Goal: Task Accomplishment & Management: Complete application form

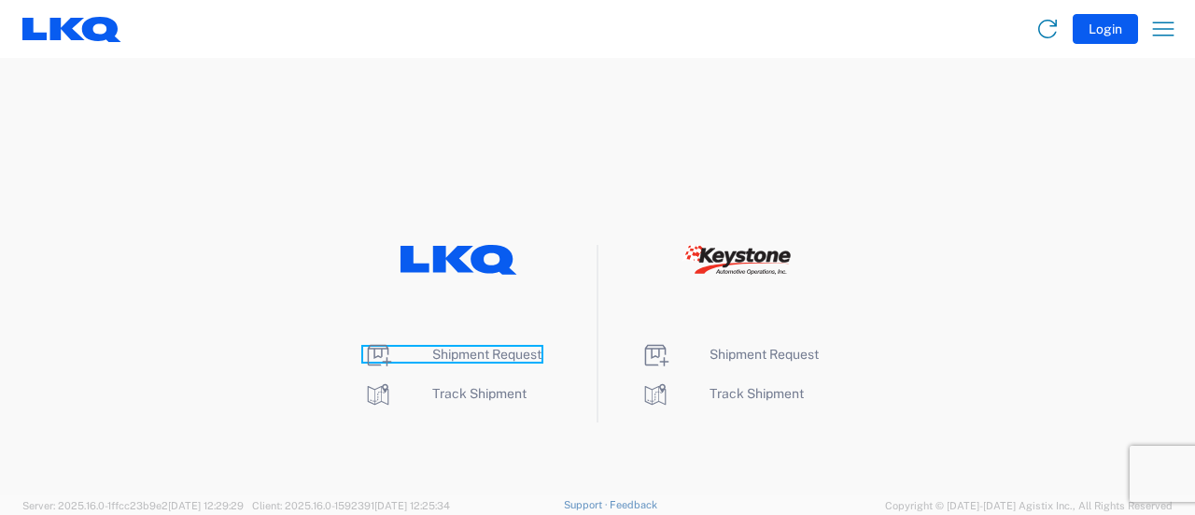
click at [459, 358] on span "Shipment Request" at bounding box center [486, 353] width 109 height 15
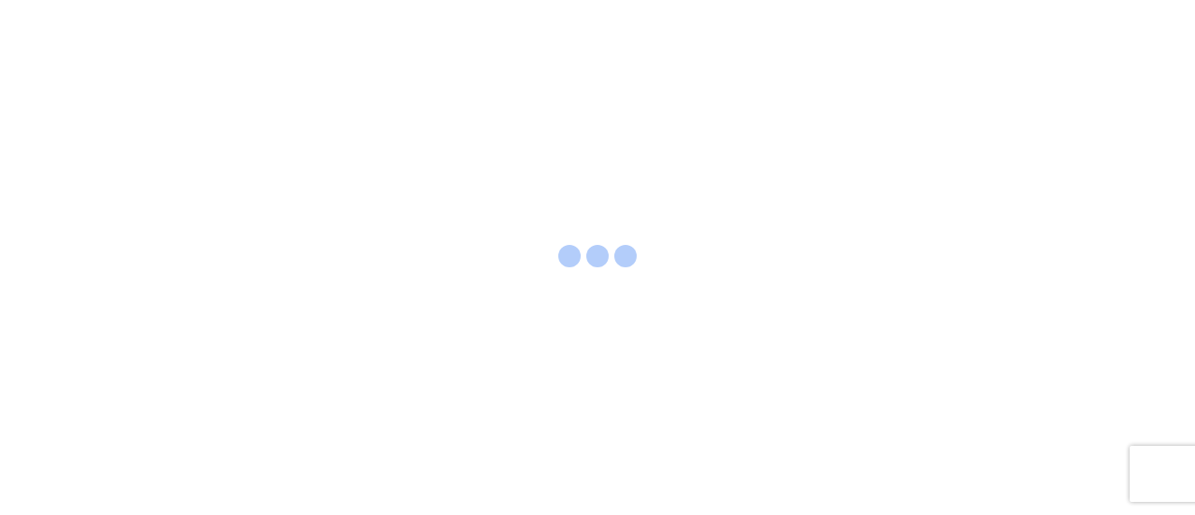
select select "FULL"
select select "LBS"
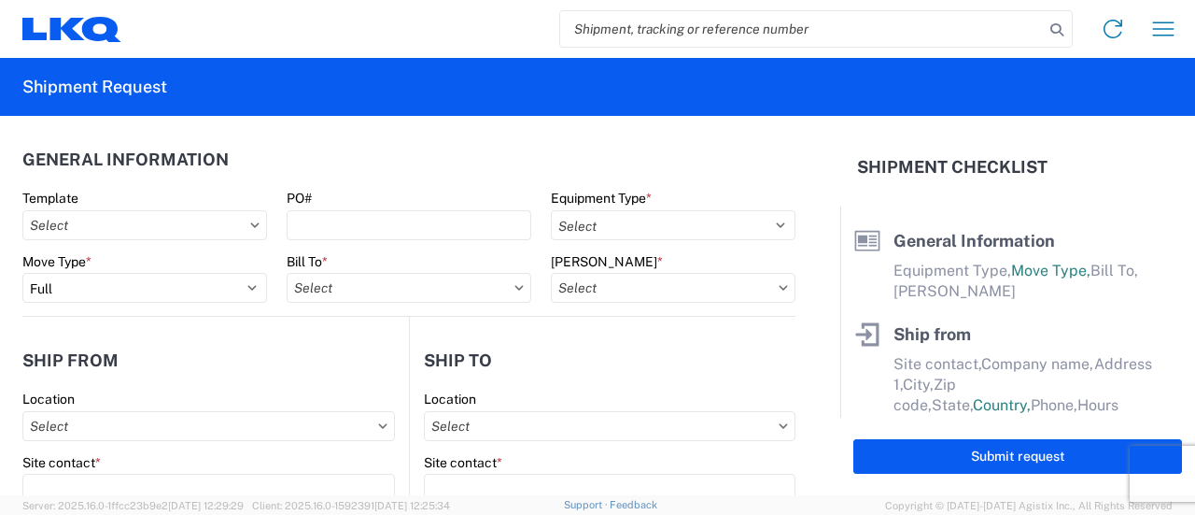
drag, startPoint x: 605, startPoint y: 36, endPoint x: 590, endPoint y: 35, distance: 15.1
click at [605, 30] on input "search" at bounding box center [802, 28] width 484 height 35
paste input "56387441"
type input "56387441"
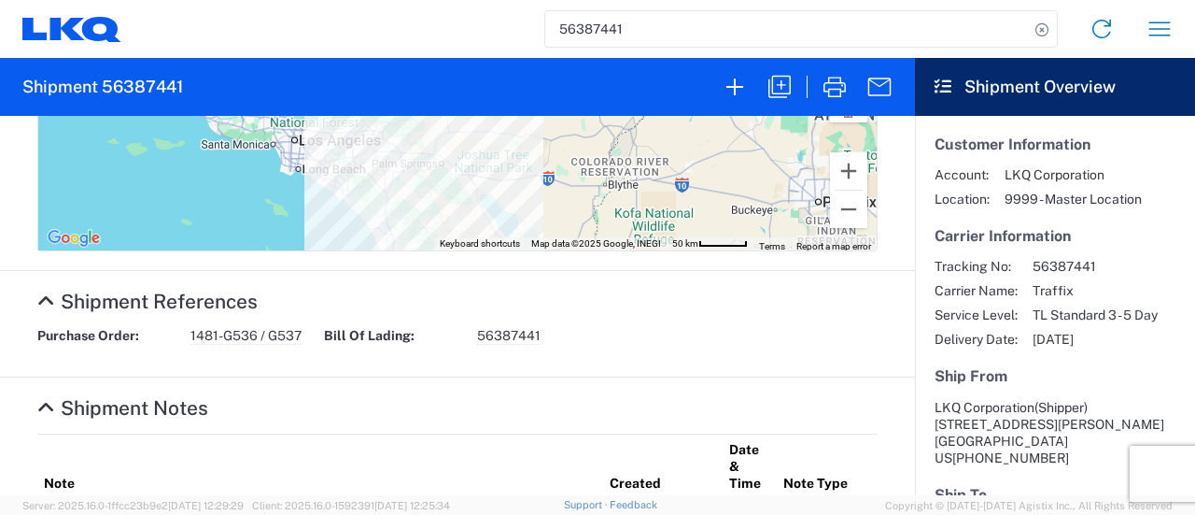
scroll to position [934, 0]
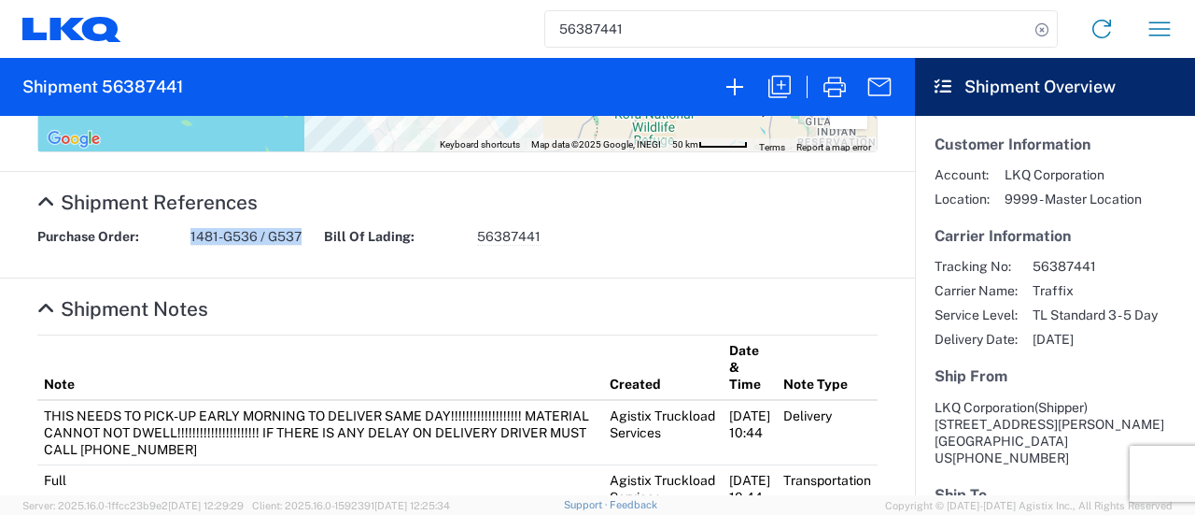
drag, startPoint x: 191, startPoint y: 335, endPoint x: 299, endPoint y: 356, distance: 109.4
click at [304, 278] on agx-collapsable-section "Shipment References Purchase Order: 1481-G536 / G537 Bill Of Lading: 56387441" at bounding box center [457, 225] width 915 height 106
copy span "1481-G536 / G537"
click at [788, 81] on icon "button" at bounding box center [780, 87] width 30 height 30
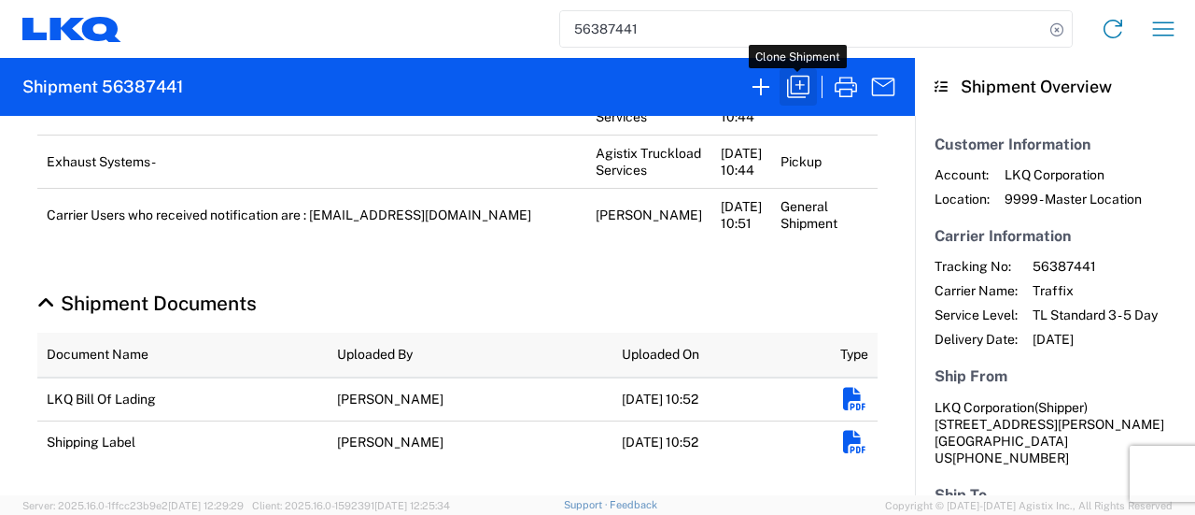
scroll to position [933, 0]
select select "FULL"
select select "US"
select select "LBS"
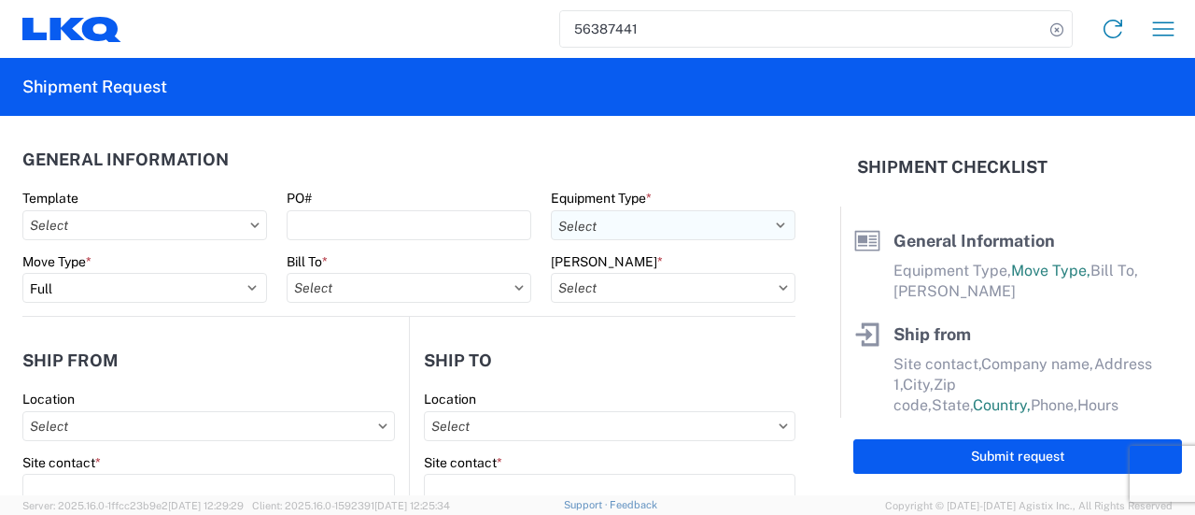
select select "STDV"
type input "Shipper"
type input "LKQ Corporation"
type input "[STREET_ADDRESS][PERSON_NAME]"
type input "[GEOGRAPHIC_DATA]"
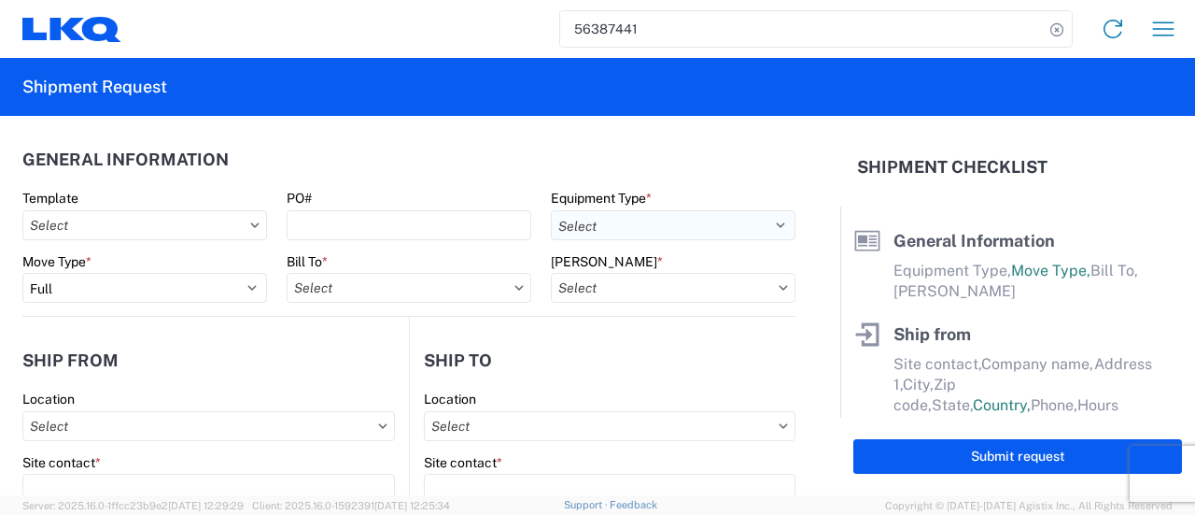
type input "91761"
type input "[EMAIL_ADDRESS][DOMAIN_NAME]"
type input "Iga Wolotolski"
type input "Global Refining Group (West)"
type input "[STREET_ADDRESS][PERSON_NAME]"
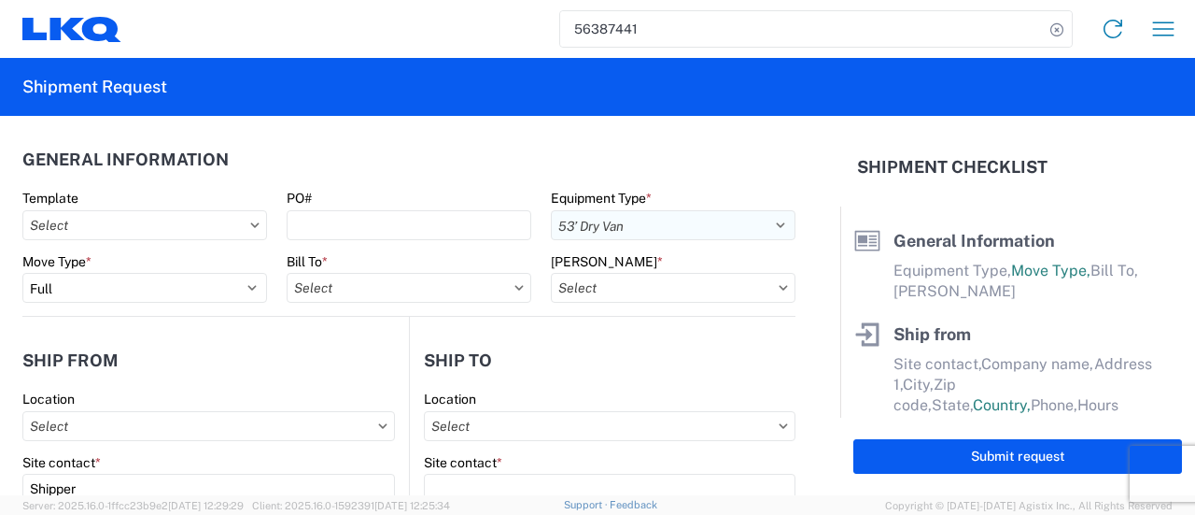
type input "[GEOGRAPHIC_DATA]"
type input "89030"
type input "[EMAIL_ADDRESS][DOMAIN_NAME]"
type input "[PERSON_NAME]"
type input "[EMAIL_ADDRESS][DOMAIN_NAME]"
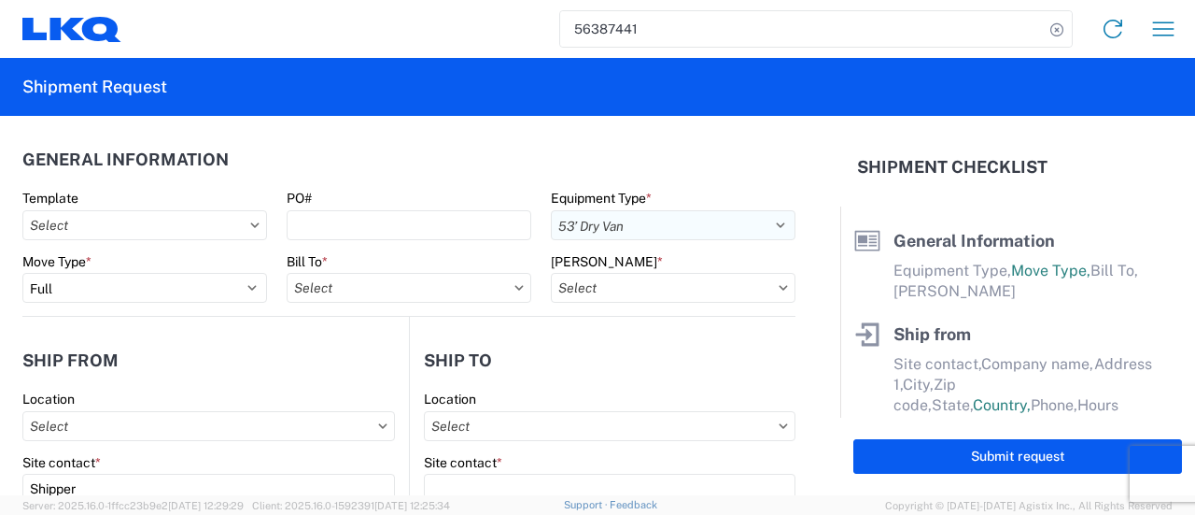
type input "[PHONE_NUMBER]"
type input "[DATE]"
type textarea "THIS NEEDS TO PICK-UP EARLY MORNING TO DELIVER SAME DAY!!!!!!!!!!!!!!!!!!! MATE…"
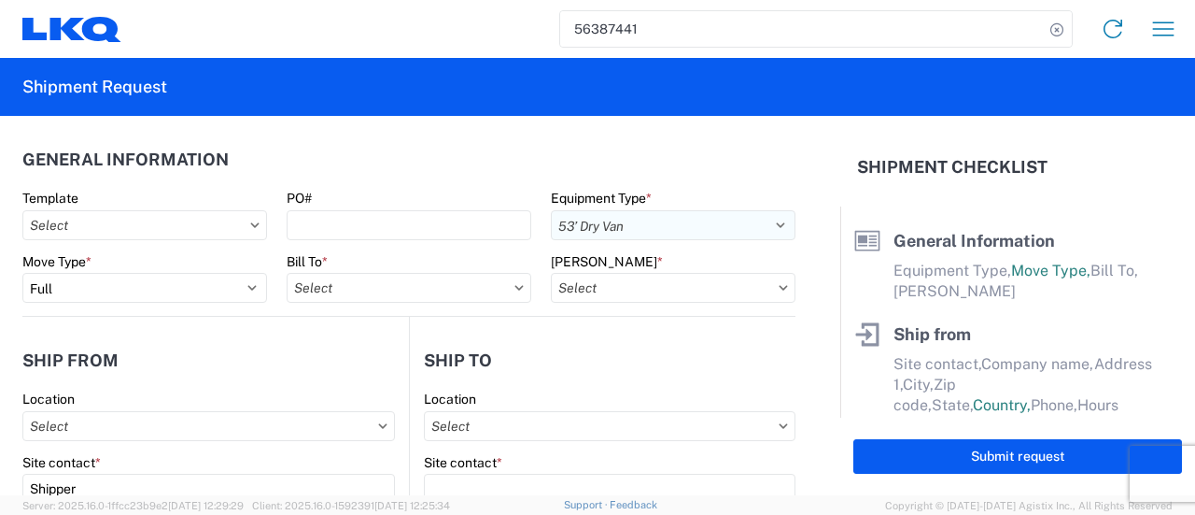
type input "38263"
type input "Exhaust Systems"
type input "41"
type input "1"
select select "US"
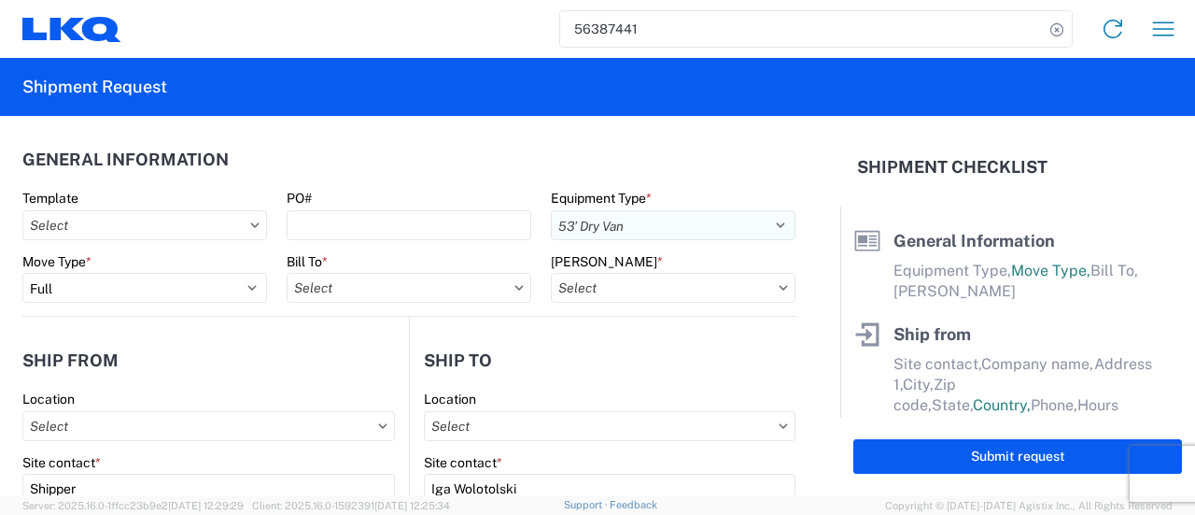
select select "US"
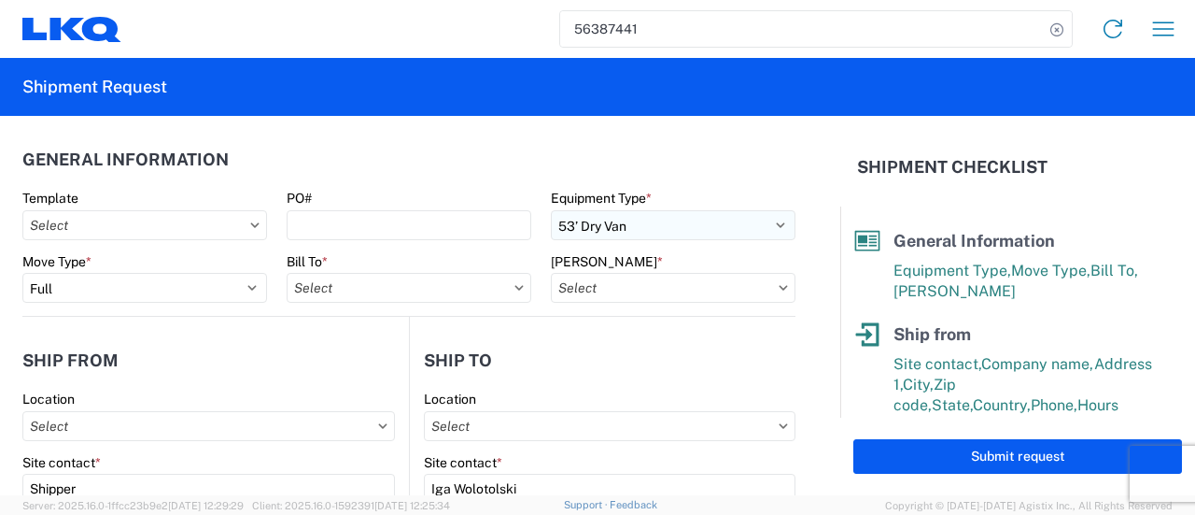
type input "1769 - [US_STATE] Core"
type input "1481 - Precious Metals - Master Mining"
type input "1481-6300-66000-0000 - 1481 Freight Out"
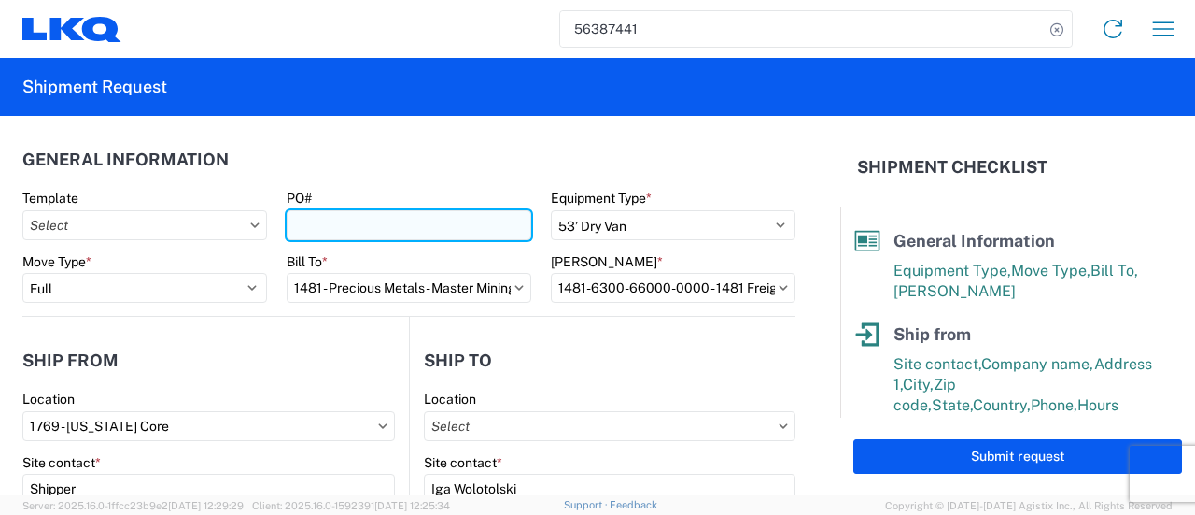
click at [375, 225] on input "PO#" at bounding box center [409, 225] width 245 height 30
paste input "1481-G536 / G537"
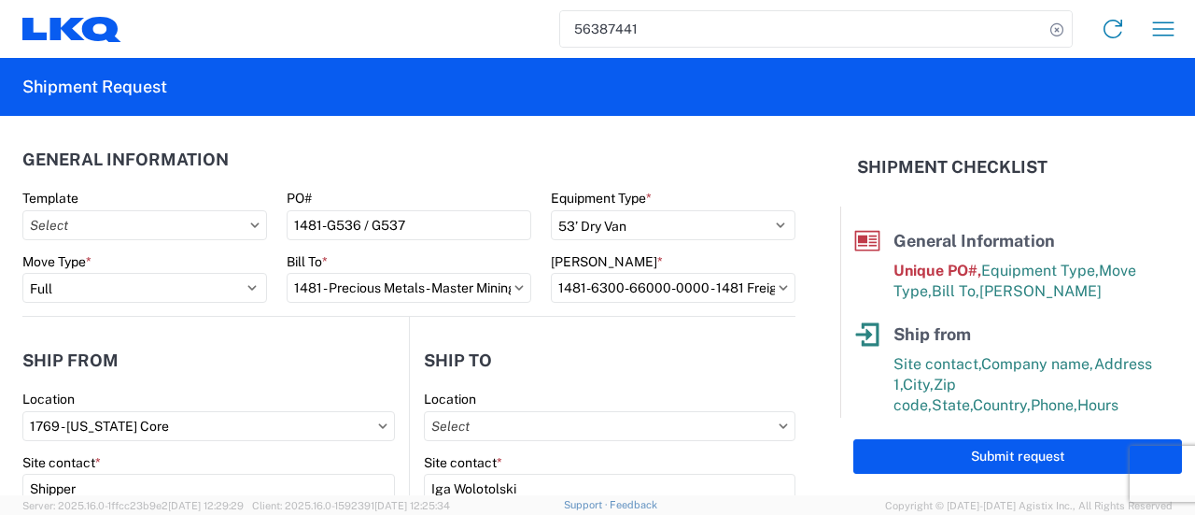
click at [351, 158] on header "General Information" at bounding box center [408, 159] width 773 height 42
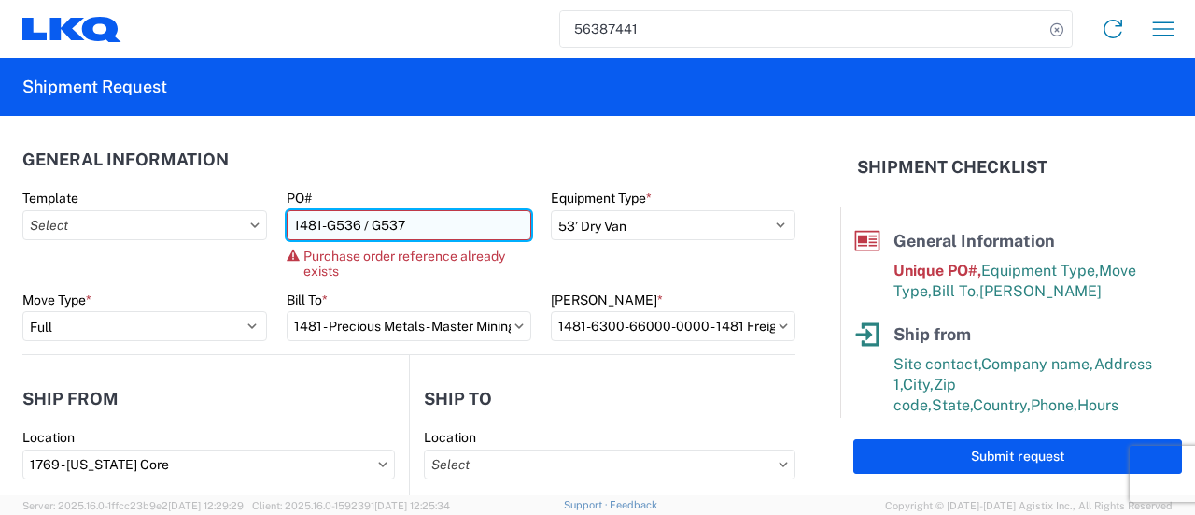
click at [357, 230] on input "1481-G536 / G537" at bounding box center [409, 225] width 245 height 30
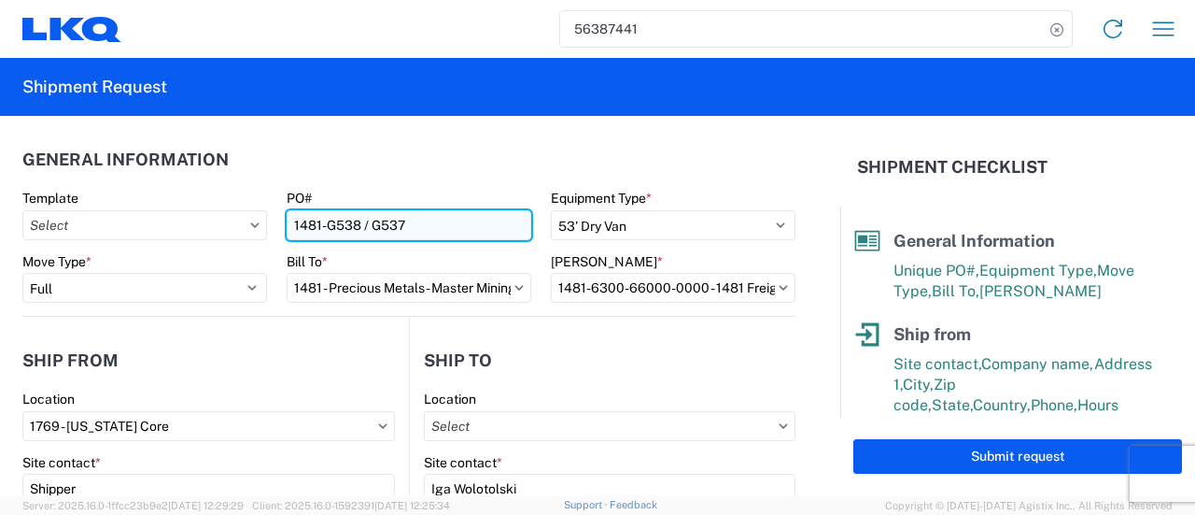
click at [403, 225] on input "1481-G538 / G537" at bounding box center [409, 225] width 245 height 30
type input "1481-G538 / G539"
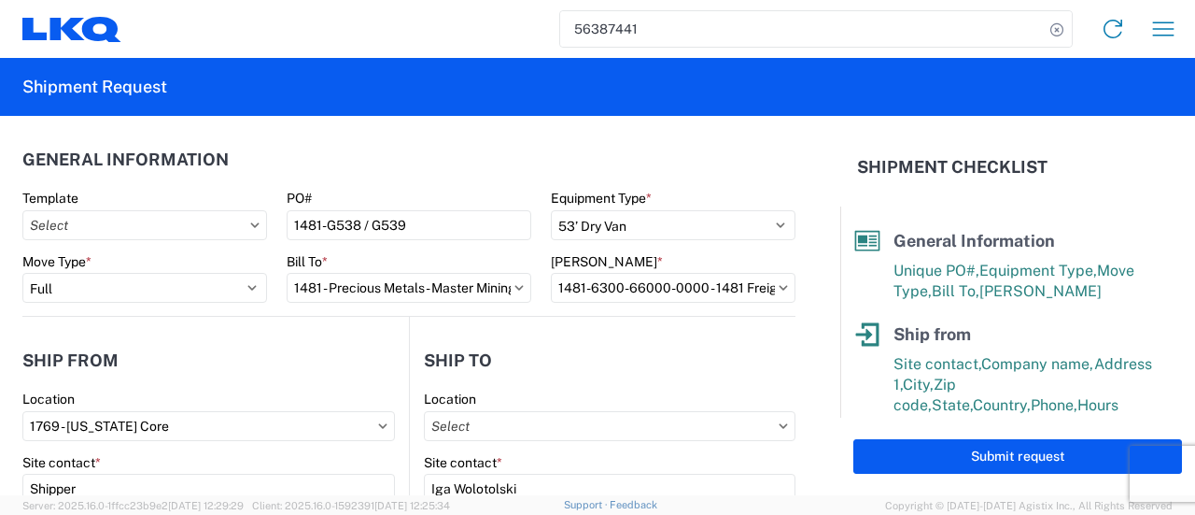
click at [337, 160] on header "General Information" at bounding box center [408, 159] width 773 height 42
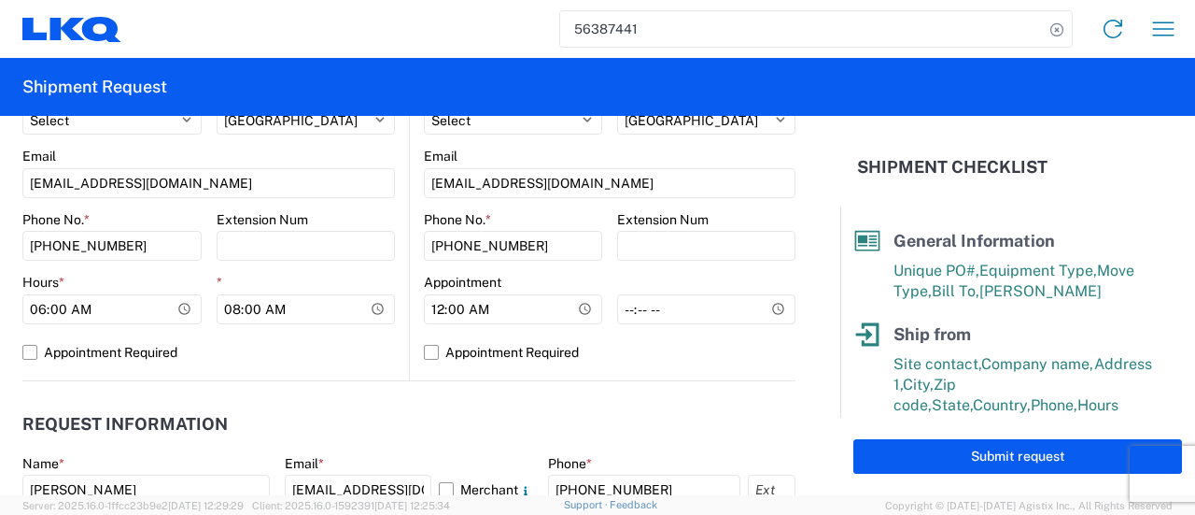
scroll to position [934, 0]
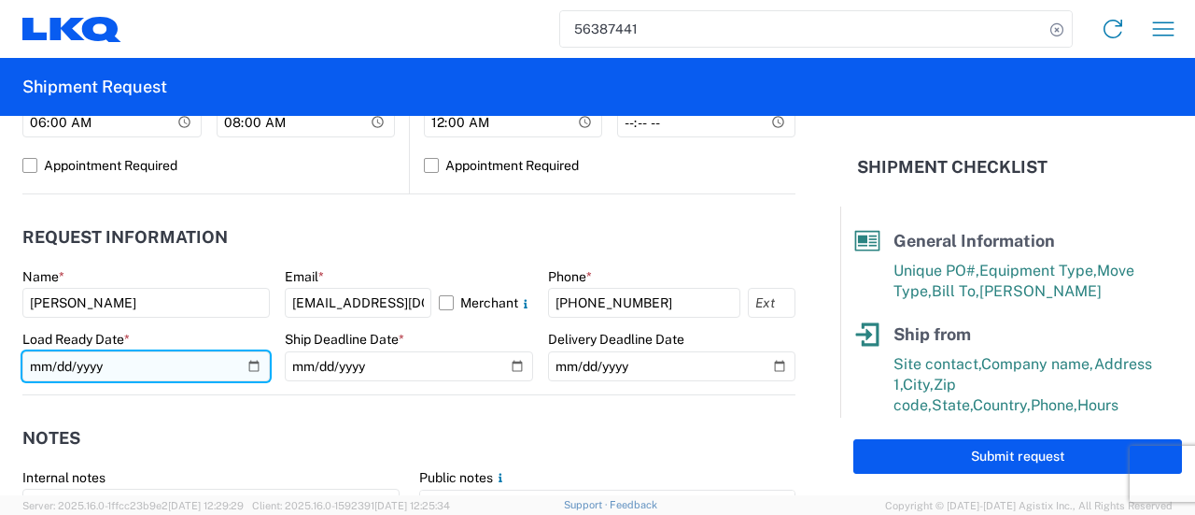
click at [249, 363] on input "[DATE]" at bounding box center [145, 366] width 247 height 30
type input "[DATE]"
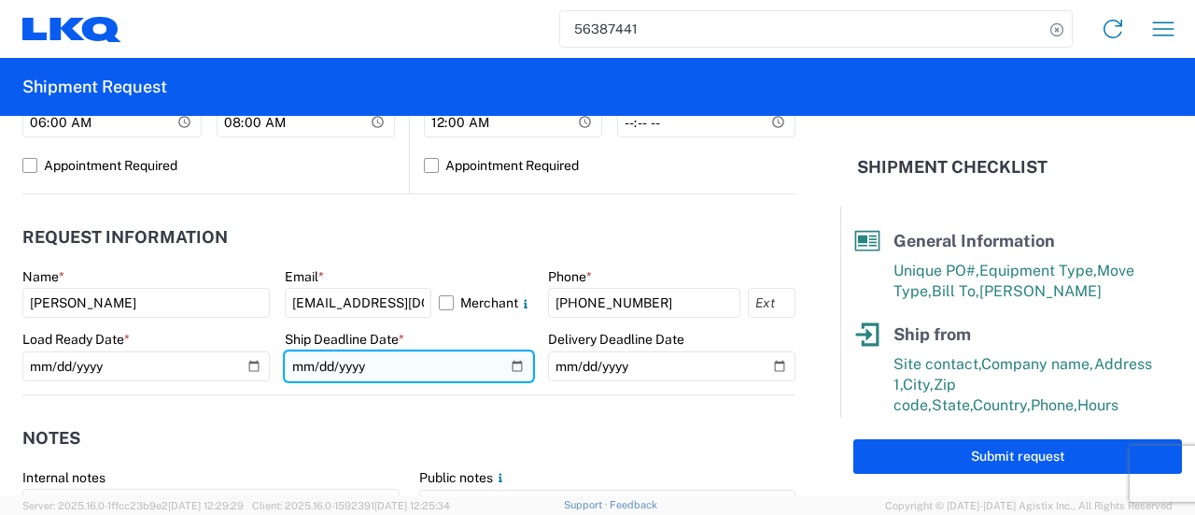
click at [511, 363] on input "[DATE]" at bounding box center [408, 366] width 247 height 30
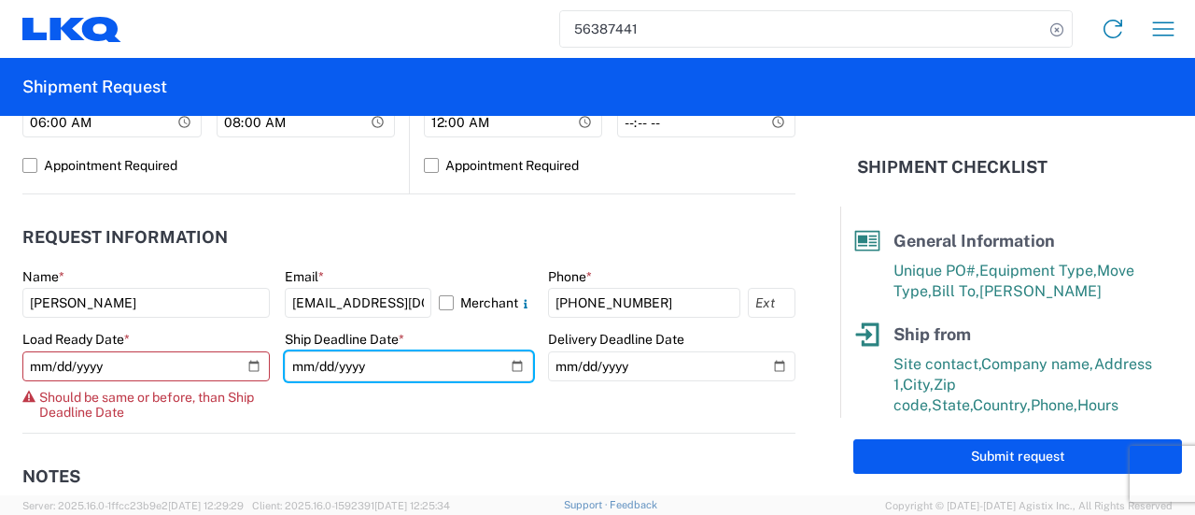
type input "[DATE]"
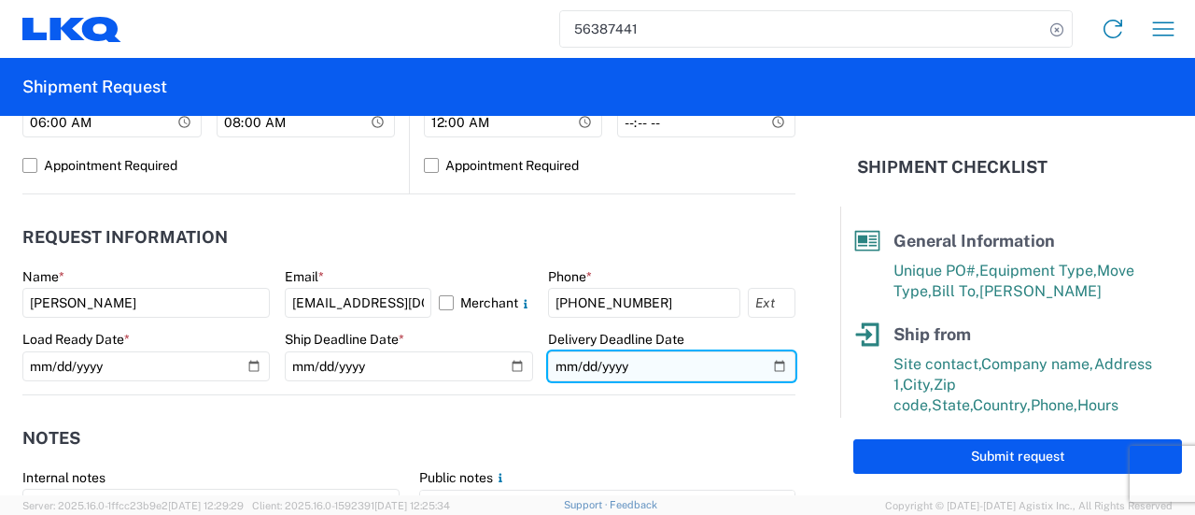
click at [767, 365] on input "[DATE]" at bounding box center [671, 366] width 247 height 30
type input "[DATE]"
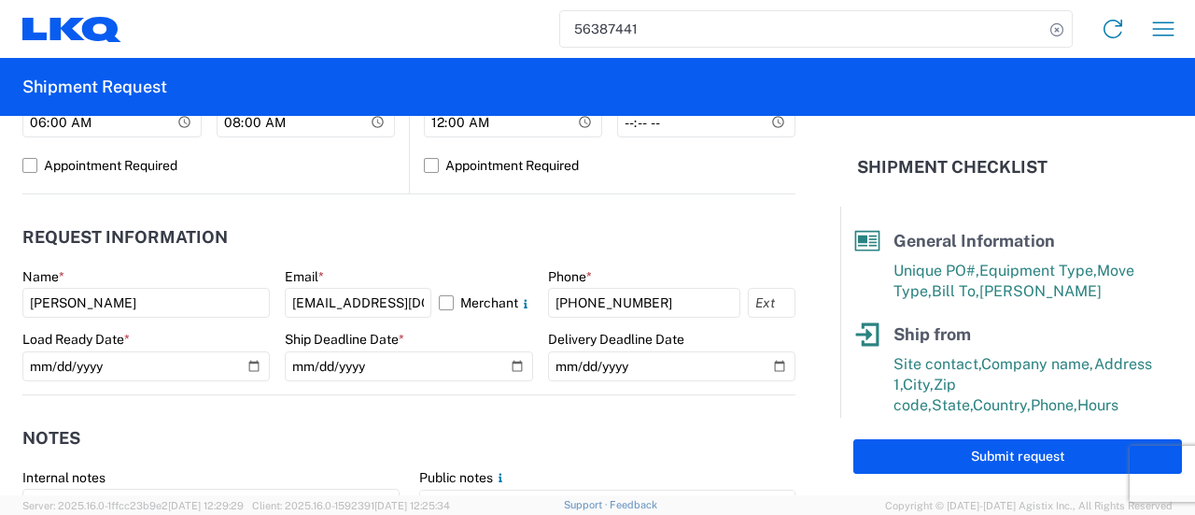
click at [271, 431] on header "Notes" at bounding box center [408, 438] width 773 height 42
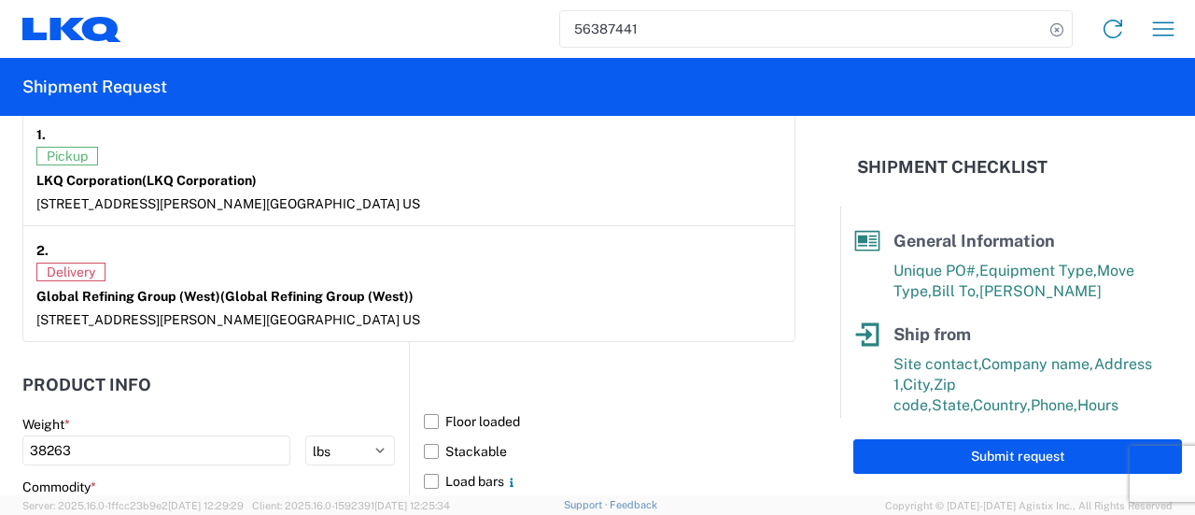
scroll to position [1588, 0]
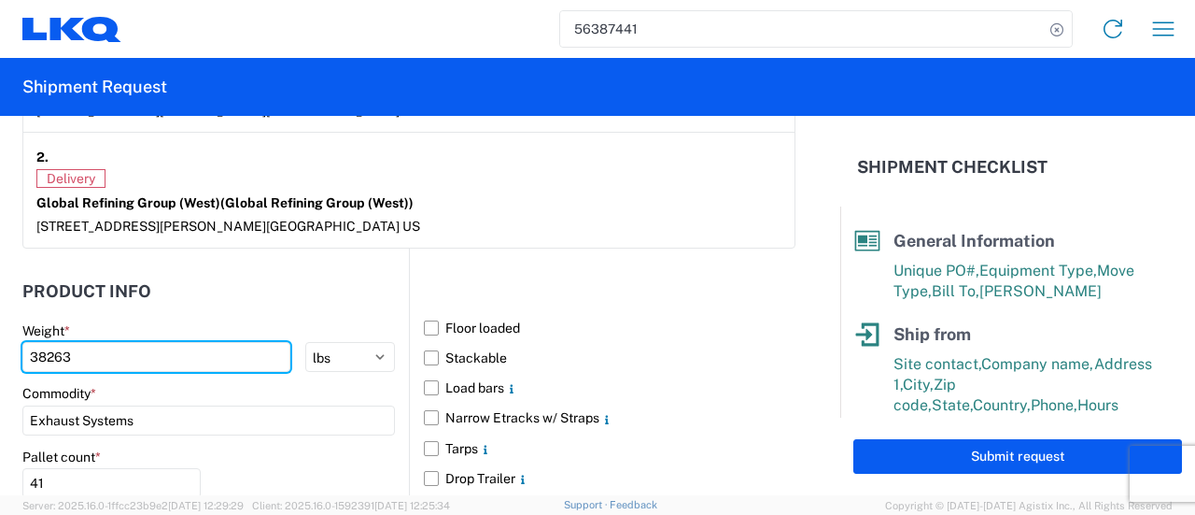
drag, startPoint x: 79, startPoint y: 353, endPoint x: 0, endPoint y: 326, distance: 83.9
click at [0, 326] on form "General Information Template PO# 1481-G538 / G539 Equipment Type * Select 53’ D…" at bounding box center [420, 305] width 841 height 379
type input "39988"
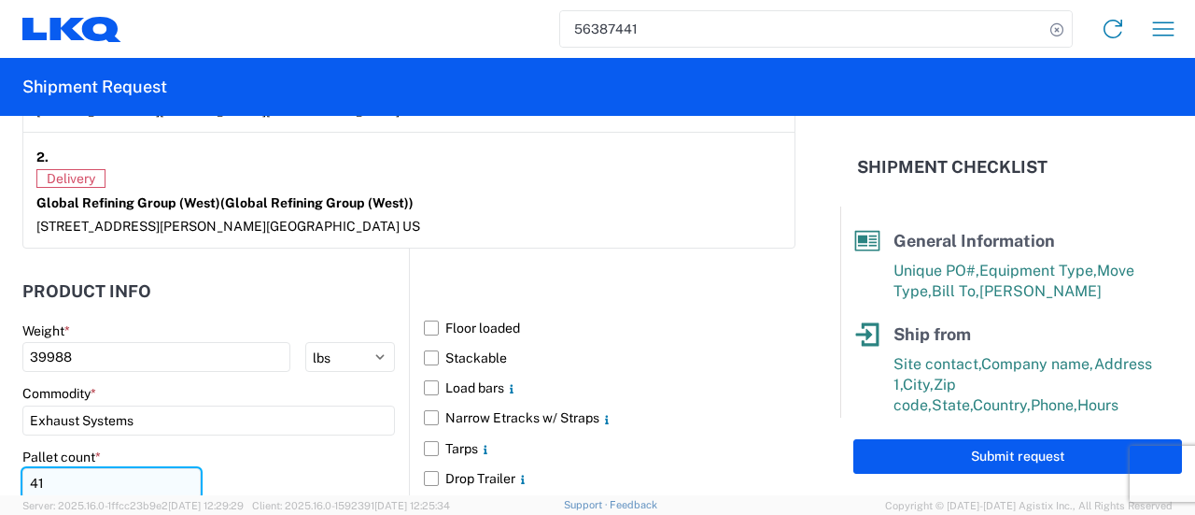
click at [58, 479] on input "41" at bounding box center [111, 483] width 178 height 30
type input "4"
type input "38"
click at [579, 203] on div "Global Refining Group (West) (Global Refining Group (West))" at bounding box center [408, 202] width 745 height 17
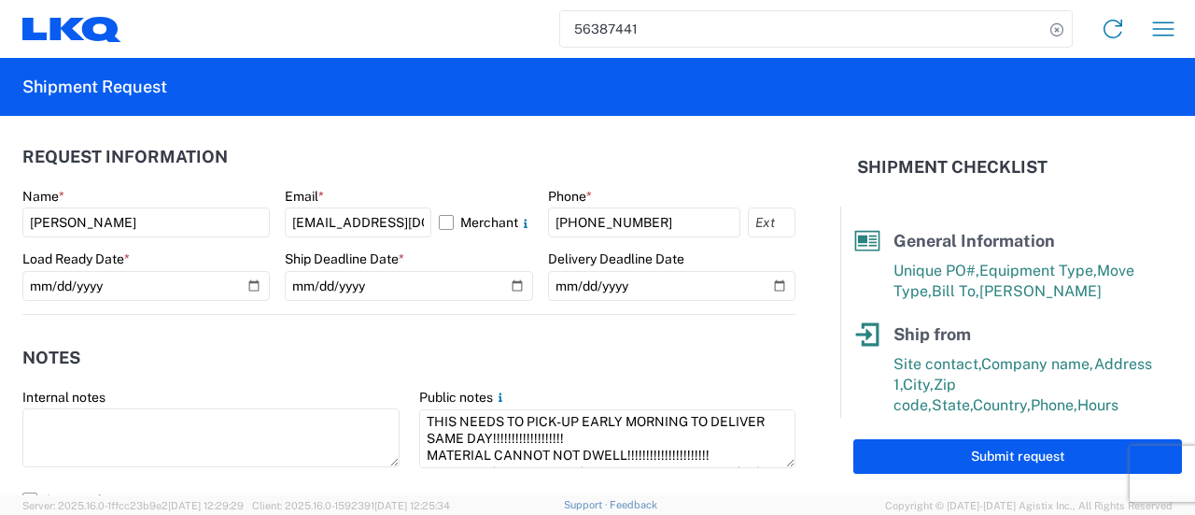
scroll to position [641, 0]
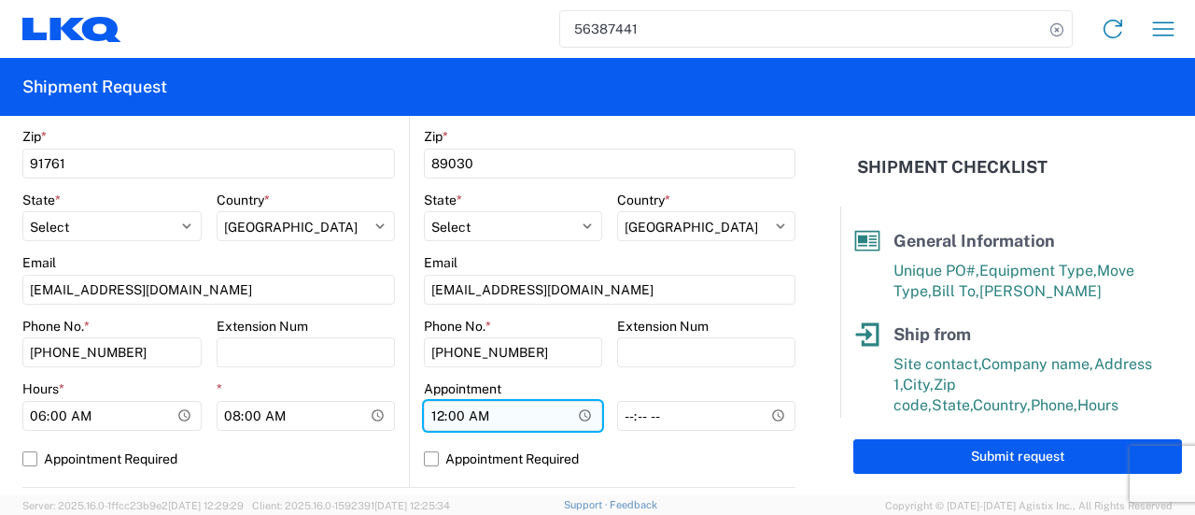
click at [202, 418] on input "00:00:00" at bounding box center [111, 416] width 179 height 30
click at [202, 415] on input "00:00:00" at bounding box center [111, 416] width 179 height 30
type input "11:00"
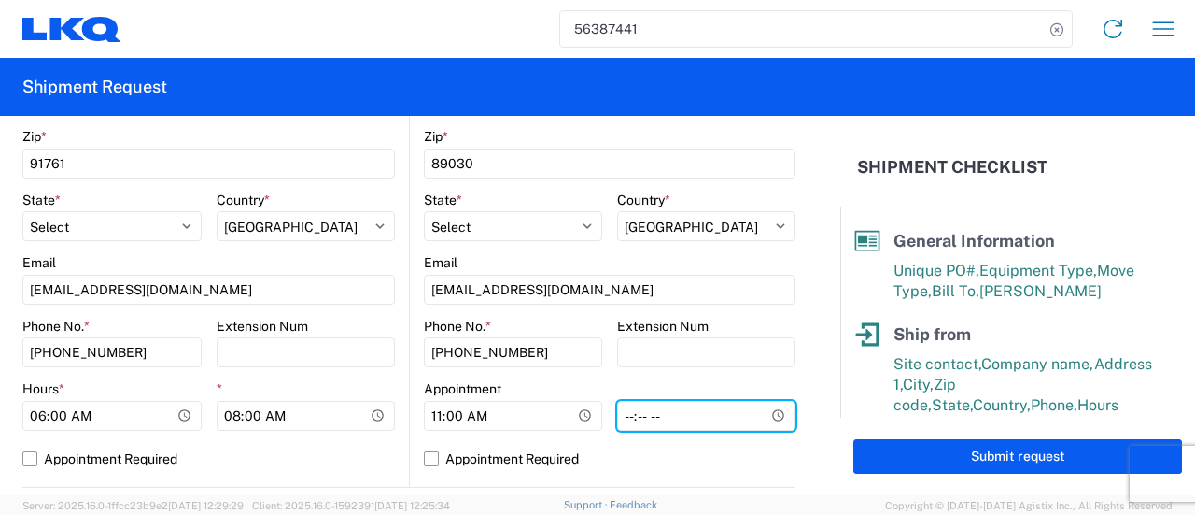
type input "13:00"
click at [781, 500] on agx-app-version "Server: 2025.16.0-1ffcc23b9e2 [DATE] 12:29:29 Client: 2025.16.0-1592391 [DATE] …" at bounding box center [597, 505] width 1195 height 20
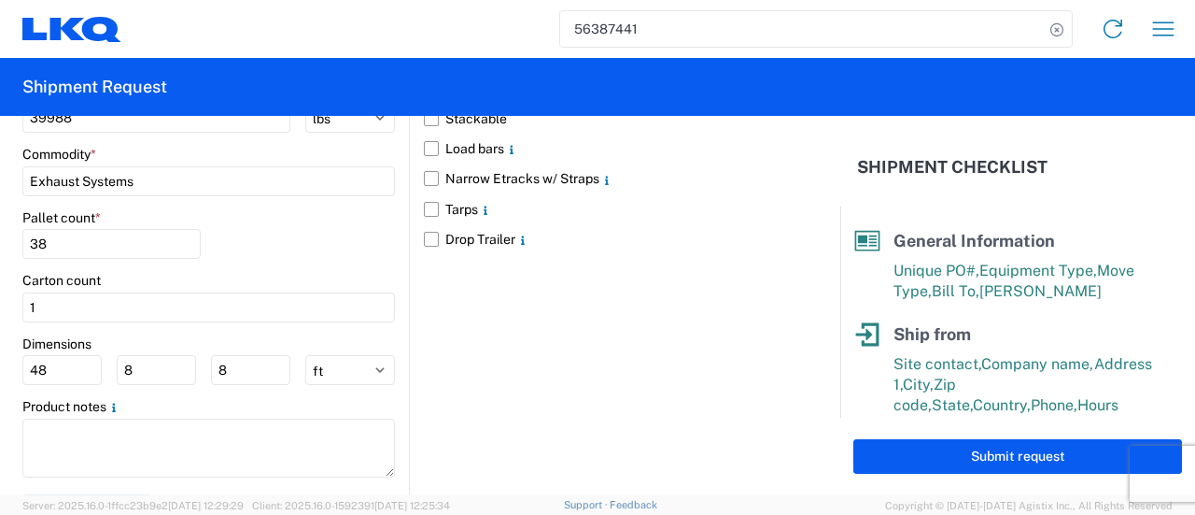
scroll to position [1855, 0]
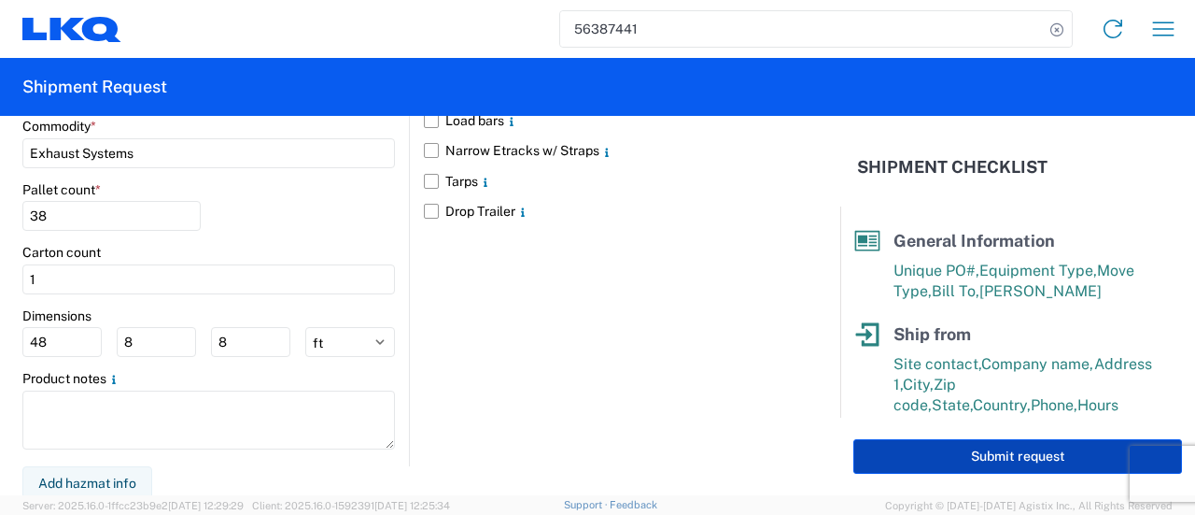
click at [963, 459] on button "Submit request" at bounding box center [1018, 456] width 329 height 35
